Goal: Information Seeking & Learning: Check status

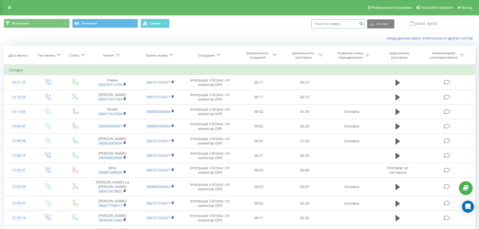
click at [339, 25] on input at bounding box center [337, 23] width 53 height 9
paste input "3434"
click at [330, 24] on input "3434" at bounding box center [337, 23] width 53 height 9
paste input "0 50 494 0063"
click at [334, 25] on input "0 50 494 0063" at bounding box center [337, 23] width 53 height 9
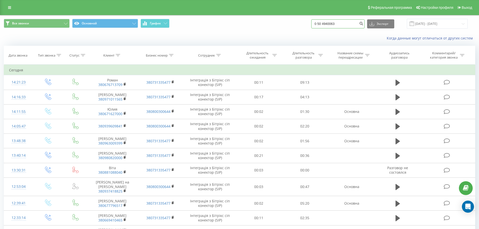
click at [327, 23] on input "0 50 4940063" at bounding box center [337, 23] width 53 height 9
click at [323, 23] on input "0 504940063" at bounding box center [337, 23] width 53 height 9
type input "0504940063"
click at [364, 24] on button "submit" at bounding box center [361, 23] width 7 height 9
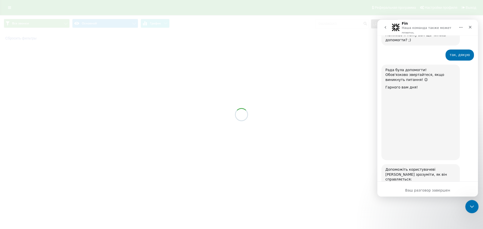
scroll to position [316, 0]
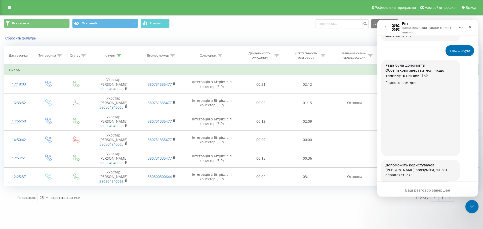
click at [469, 202] on div "Закрыть службу сообщений Intercom" at bounding box center [471, 206] width 12 height 12
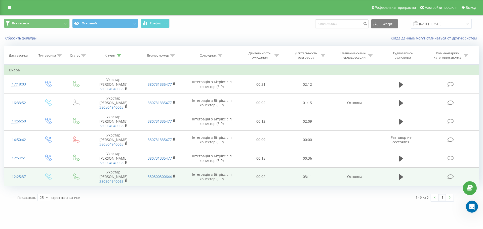
scroll to position [316, 0]
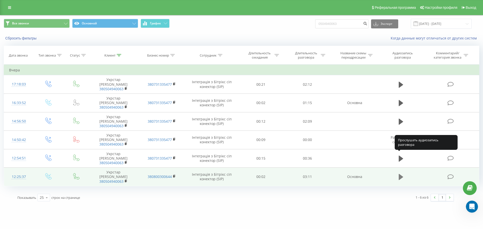
click at [400, 174] on icon at bounding box center [401, 177] width 5 height 7
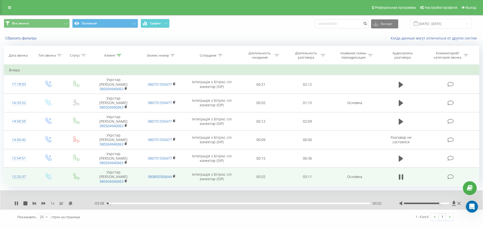
click at [442, 203] on div at bounding box center [427, 204] width 46 height 2
click at [134, 203] on div "00:06" at bounding box center [238, 204] width 263 height 2
click at [134, 203] on div "00:19" at bounding box center [134, 204] width 2 height 2
drag, startPoint x: 441, startPoint y: 195, endPoint x: 452, endPoint y: 198, distance: 11.4
click at [452, 198] on div "1 x - 02:47 00:23 00:23" at bounding box center [241, 199] width 483 height 19
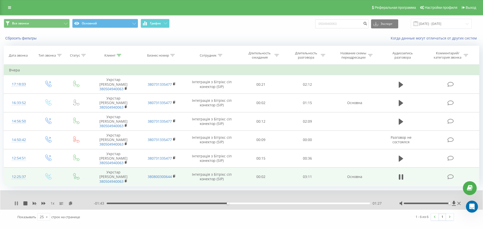
click at [16, 202] on icon at bounding box center [16, 204] width 4 height 4
click at [17, 198] on div "1 x - 01:42 01:28 01:28" at bounding box center [241, 199] width 483 height 19
click at [14, 202] on icon at bounding box center [16, 204] width 4 height 4
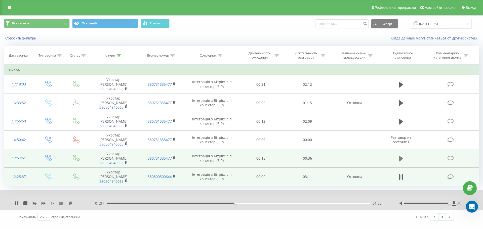
click at [397, 155] on button at bounding box center [401, 159] width 8 height 8
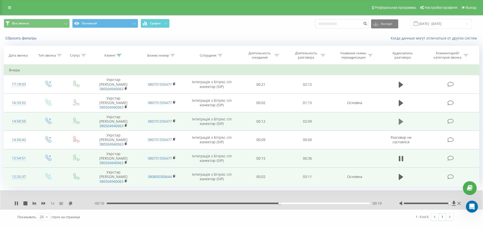
click at [398, 118] on button at bounding box center [401, 122] width 8 height 8
click at [200, 203] on div "00:18" at bounding box center [238, 204] width 263 height 2
click at [221, 203] on div "00:48" at bounding box center [238, 204] width 263 height 2
click at [250, 203] on div "00:48" at bounding box center [238, 204] width 263 height 2
click at [271, 201] on div "- 00:47 01:02 01:02" at bounding box center [240, 203] width 293 height 5
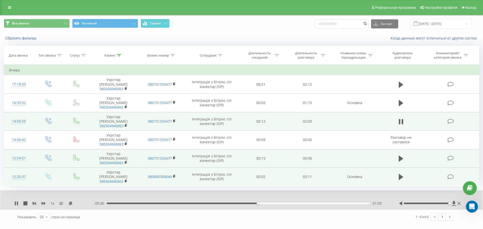
click at [305, 203] on div "01:03" at bounding box center [238, 204] width 263 height 2
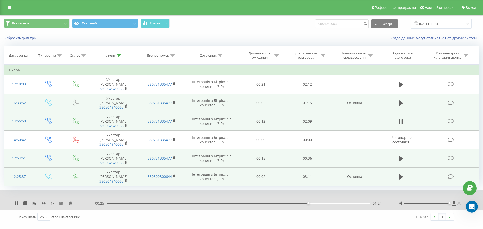
click at [402, 94] on td at bounding box center [401, 103] width 45 height 19
click at [400, 100] on icon at bounding box center [401, 103] width 5 height 6
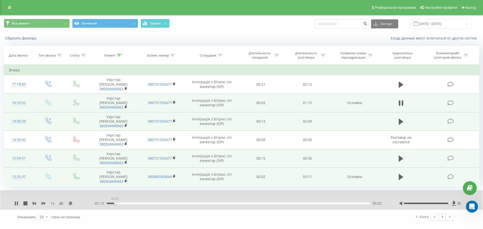
drag, startPoint x: 115, startPoint y: 195, endPoint x: 120, endPoint y: 196, distance: 5.1
click at [115, 203] on div "00:02" at bounding box center [238, 204] width 263 height 2
click at [127, 203] on div "00:02" at bounding box center [238, 204] width 263 height 2
click at [142, 203] on div "00:06" at bounding box center [238, 204] width 263 height 2
drag, startPoint x: 157, startPoint y: 195, endPoint x: 167, endPoint y: 196, distance: 9.8
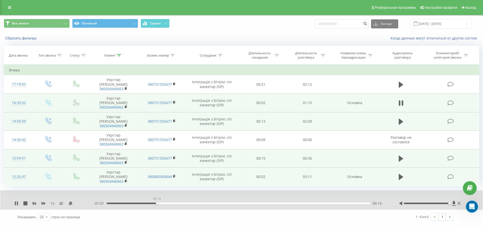
click at [157, 203] on div "00:14" at bounding box center [238, 204] width 263 height 2
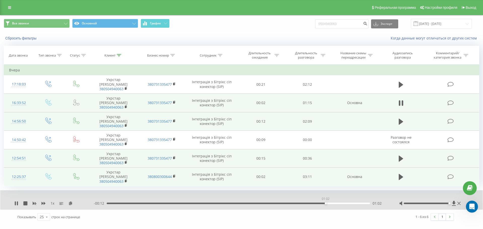
drag, startPoint x: 326, startPoint y: 194, endPoint x: 338, endPoint y: 196, distance: 12.2
click at [328, 203] on div "01:02" at bounding box center [238, 204] width 263 height 2
click at [344, 203] on div "01:08" at bounding box center [238, 204] width 263 height 2
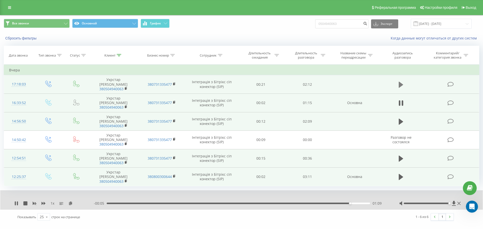
click at [403, 82] on icon at bounding box center [401, 84] width 5 height 7
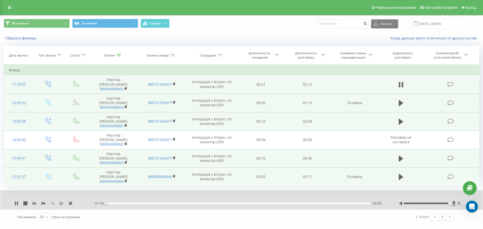
click at [116, 203] on div "00:00" at bounding box center [238, 204] width 263 height 2
click at [134, 201] on div "- 01:43 00:06 00:06" at bounding box center [240, 203] width 293 height 5
click at [135, 203] on div "00:06" at bounding box center [238, 204] width 263 height 2
click at [150, 203] on div "00:18" at bounding box center [238, 204] width 263 height 2
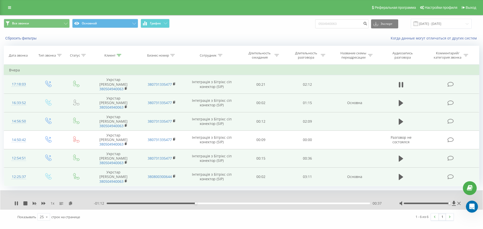
click at [215, 203] on div "00:37" at bounding box center [238, 204] width 263 height 2
click at [232, 203] on div "00:45" at bounding box center [238, 204] width 263 height 2
click at [14, 202] on icon at bounding box center [16, 204] width 4 height 4
